Goal: Book appointment/travel/reservation

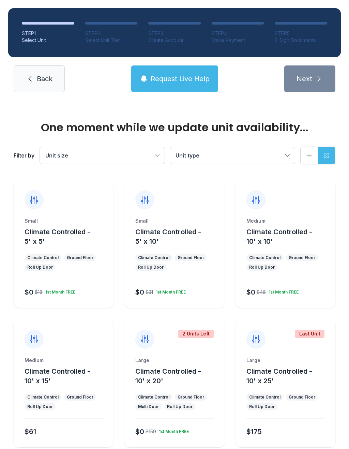
click at [289, 216] on div "Medium Climate Controlled - 10' x 10' Climate Control Ground Floor Roll Up Door…" at bounding box center [286, 243] width 100 height 129
click at [287, 254] on div "Medium Climate Controlled - 10' x 10' Climate Control Ground Floor Roll Up Door…" at bounding box center [286, 262] width 100 height 90
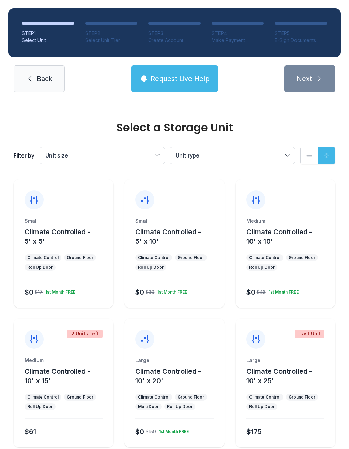
click at [283, 253] on div "Medium Climate Controlled - 10' x 10' Climate Control Ground Floor Roll Up Door…" at bounding box center [286, 262] width 100 height 90
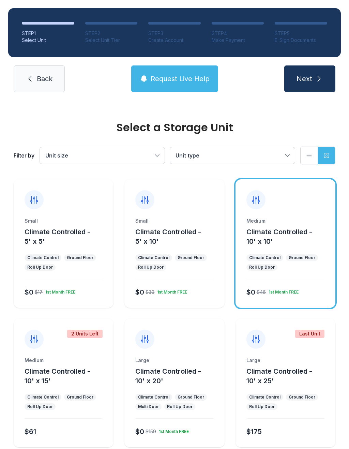
click at [310, 87] on button "Next" at bounding box center [309, 78] width 51 height 27
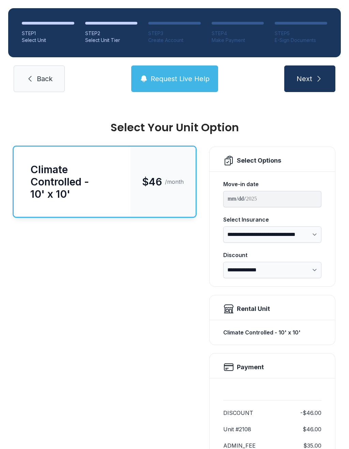
click at [315, 80] on icon "submit" at bounding box center [319, 79] width 8 height 8
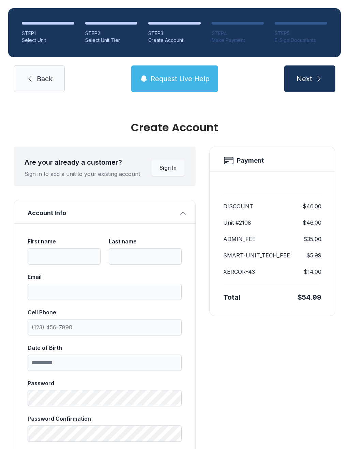
click at [50, 85] on link "Back" at bounding box center [39, 78] width 51 height 27
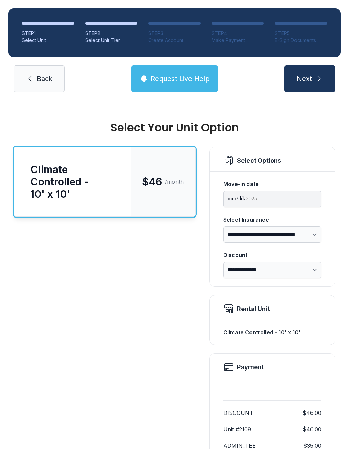
click at [46, 85] on link "Back" at bounding box center [39, 78] width 51 height 27
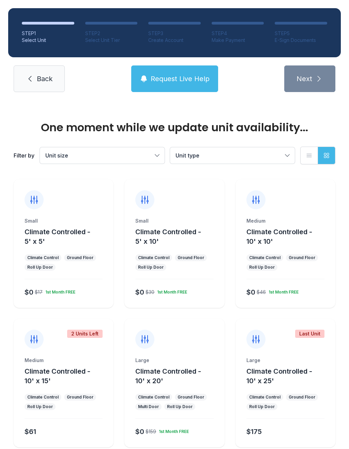
click at [39, 85] on link "Back" at bounding box center [39, 78] width 51 height 27
